Goal: Information Seeking & Learning: Learn about a topic

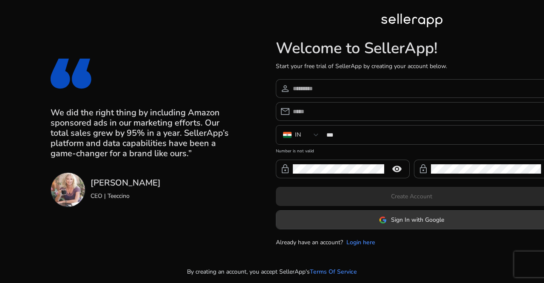
click at [379, 218] on span at bounding box center [411, 219] width 271 height 20
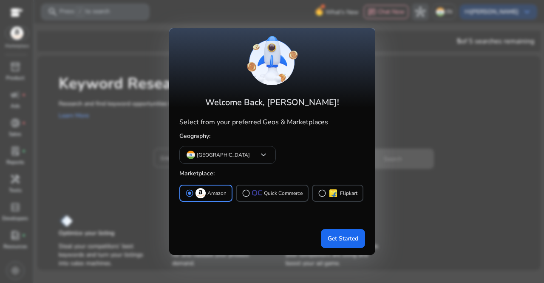
click at [386, 148] on div at bounding box center [272, 141] width 544 height 283
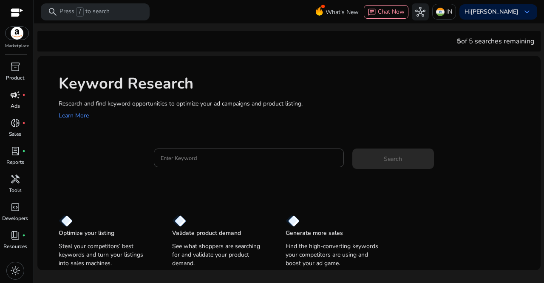
click at [14, 96] on span "campaign" at bounding box center [15, 95] width 10 height 10
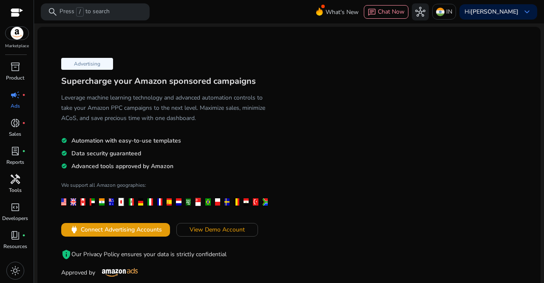
click at [18, 187] on p "Tools" at bounding box center [15, 190] width 13 height 8
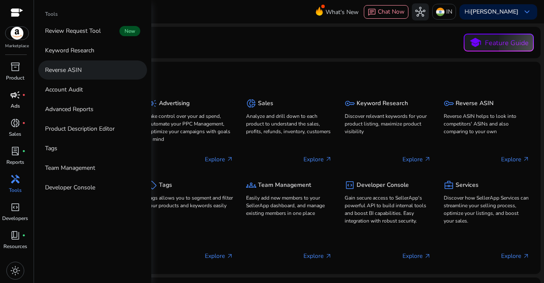
click at [71, 67] on p "Reverse ASIN" at bounding box center [63, 69] width 37 height 9
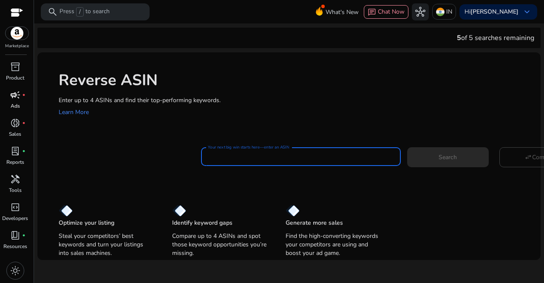
click at [242, 155] on input "Your next big win starts here—enter an ASIN" at bounding box center [301, 156] width 186 height 9
paste input "**********"
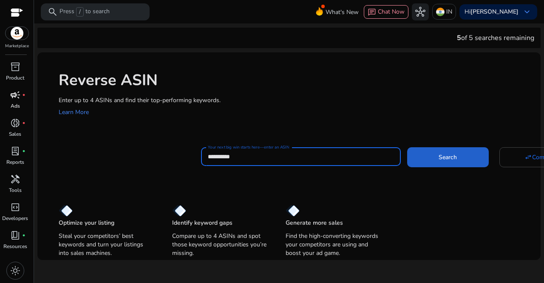
type input "**********"
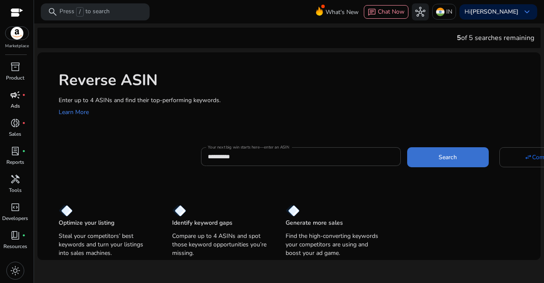
click at [442, 153] on span "Search" at bounding box center [447, 157] width 18 height 9
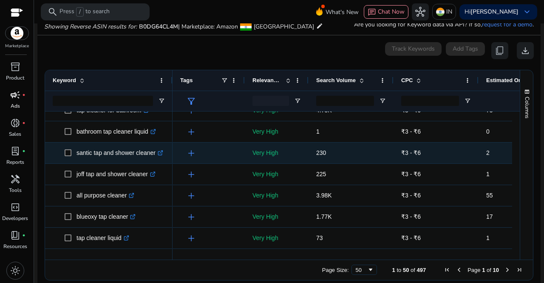
scroll to position [76, 0]
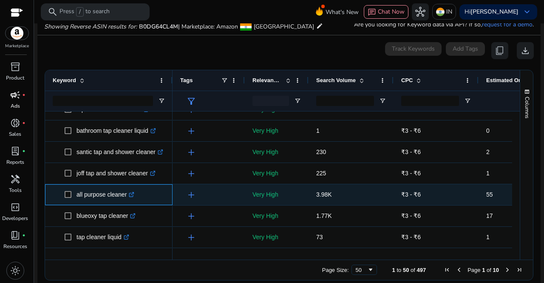
drag, startPoint x: 76, startPoint y: 193, endPoint x: 128, endPoint y: 191, distance: 52.7
click at [128, 191] on span "all purpose cleaner .st0{fill:#2c8af8}" at bounding box center [115, 194] width 100 height 17
copy span "all purpose cleaner"
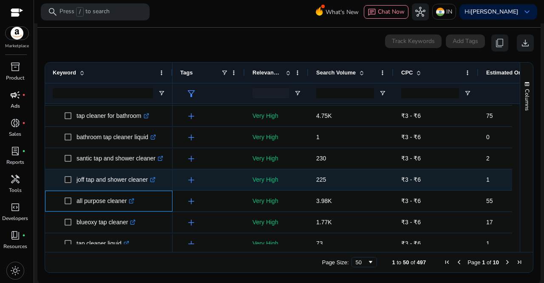
scroll to position [62, 0]
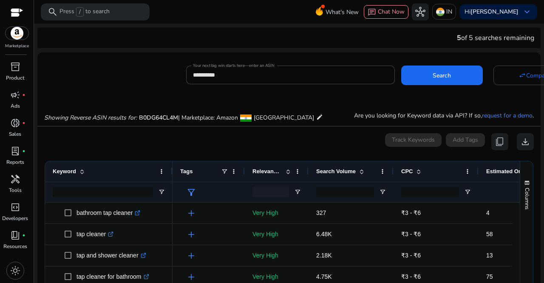
scroll to position [62, 0]
